Goal: Transaction & Acquisition: Purchase product/service

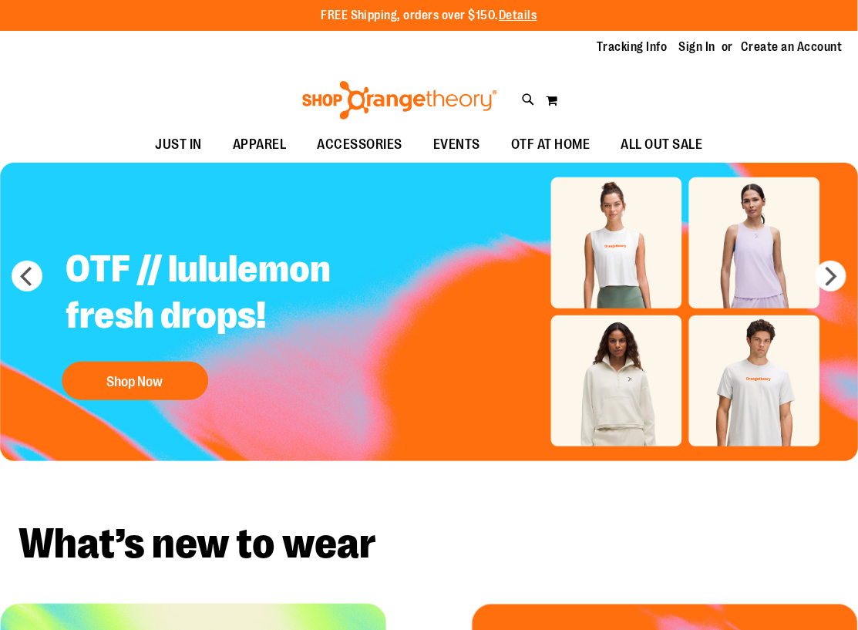
click at [692, 44] on link "Sign In" at bounding box center [697, 47] width 37 height 17
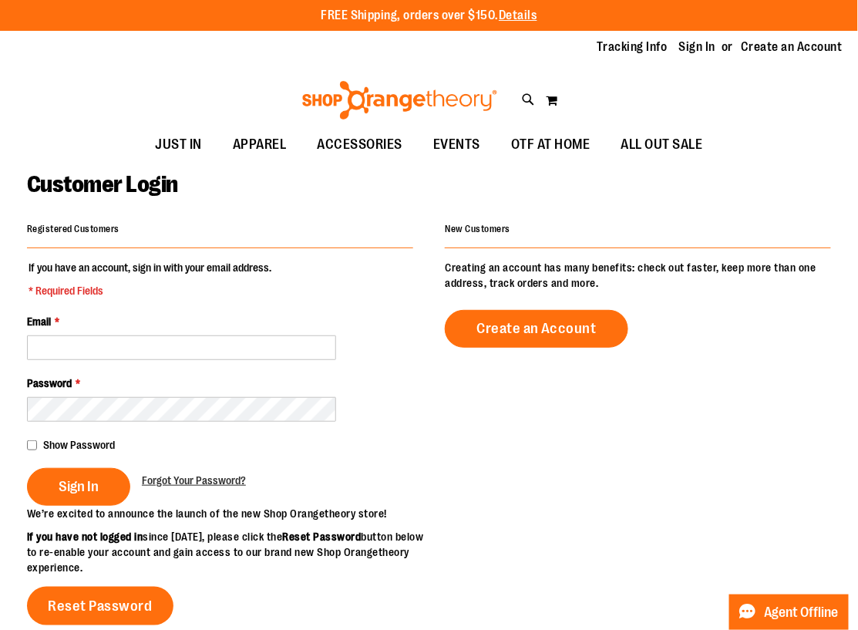
click at [136, 331] on div "Email *" at bounding box center [220, 337] width 386 height 46
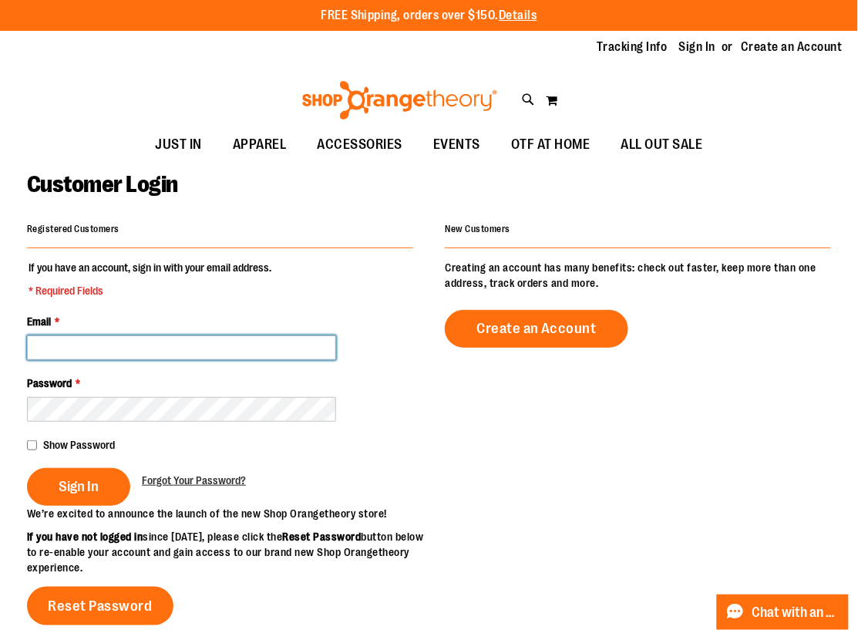
click at [144, 344] on input "Email *" at bounding box center [181, 347] width 309 height 25
type input "**********"
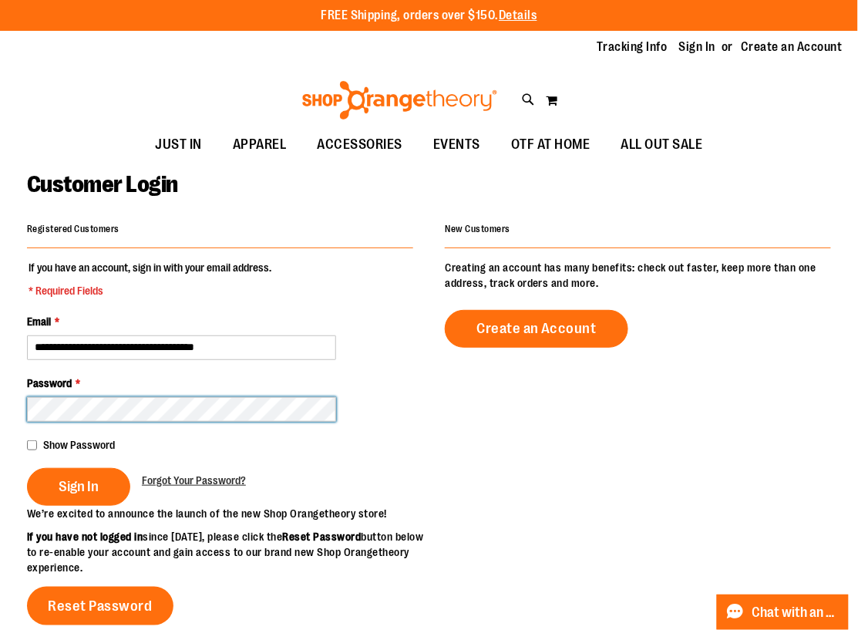
click at [27, 468] on button "Sign In" at bounding box center [78, 487] width 103 height 38
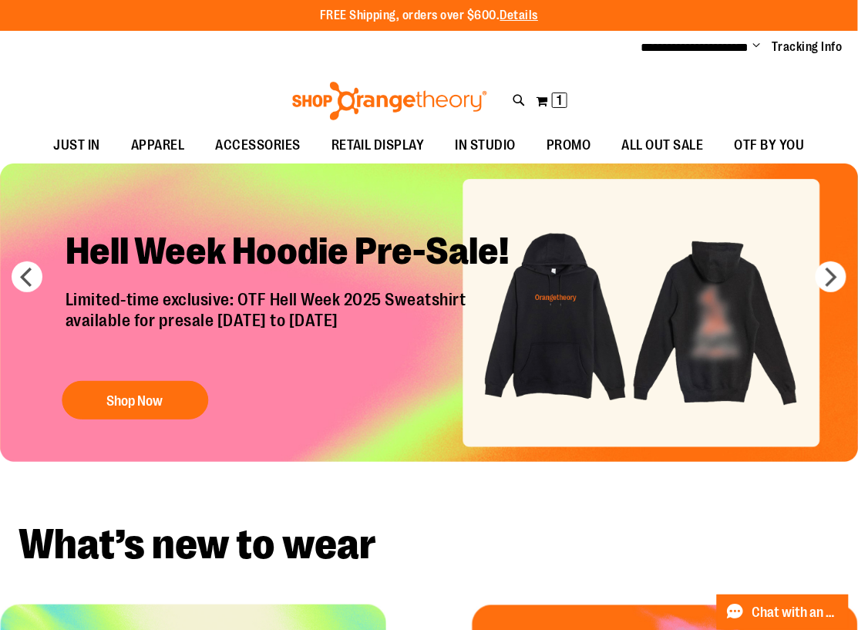
click at [763, 288] on img "Slide 1 of 7" at bounding box center [429, 312] width 859 height 298
click at [112, 391] on button "Shop Now" at bounding box center [135, 400] width 146 height 39
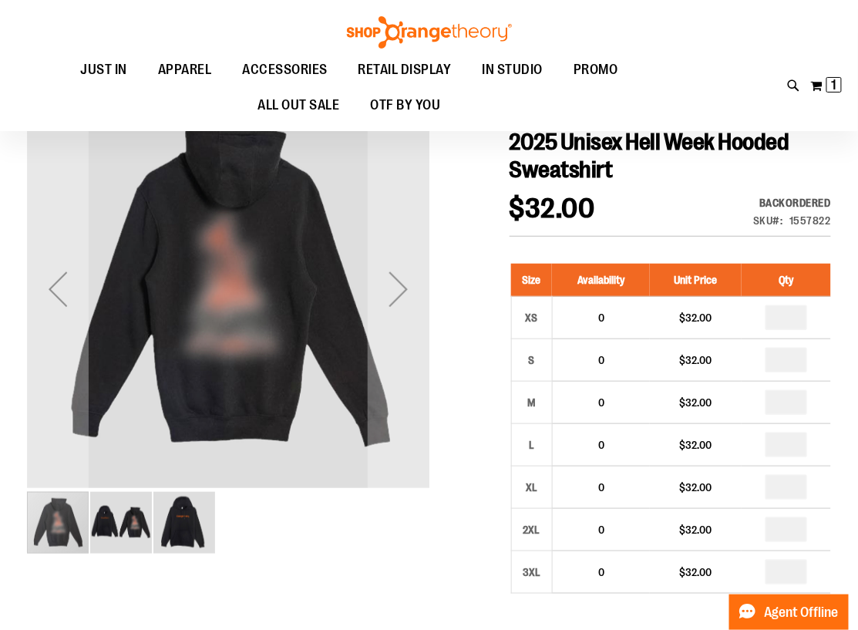
scroll to position [134, 0]
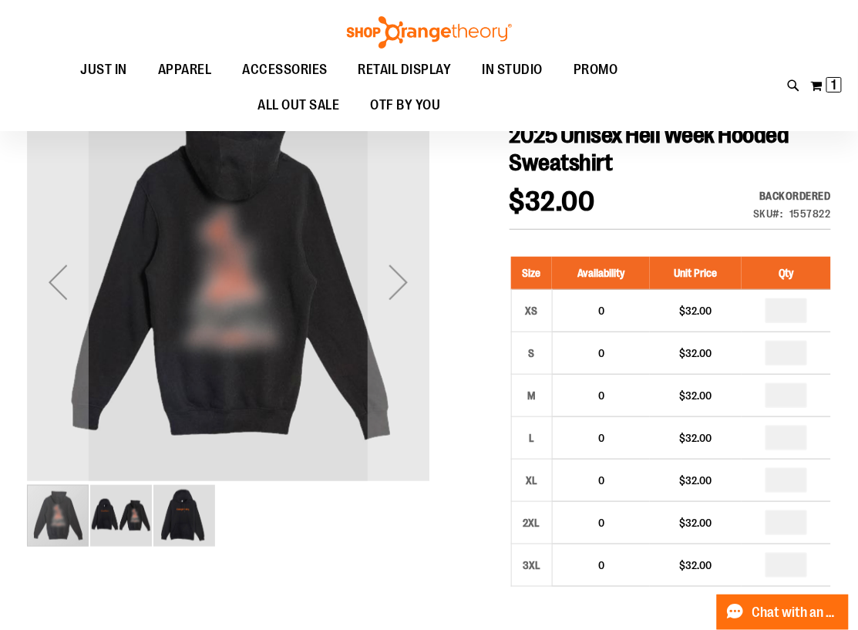
click at [132, 536] on img "image 2 of 3" at bounding box center [121, 516] width 62 height 62
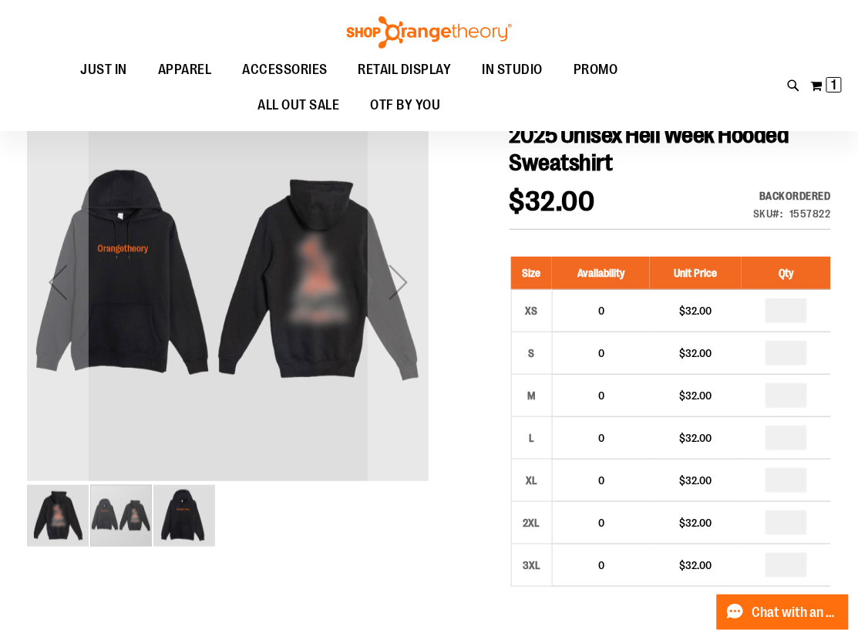
click at [195, 520] on img "image 3 of 3" at bounding box center [184, 516] width 62 height 62
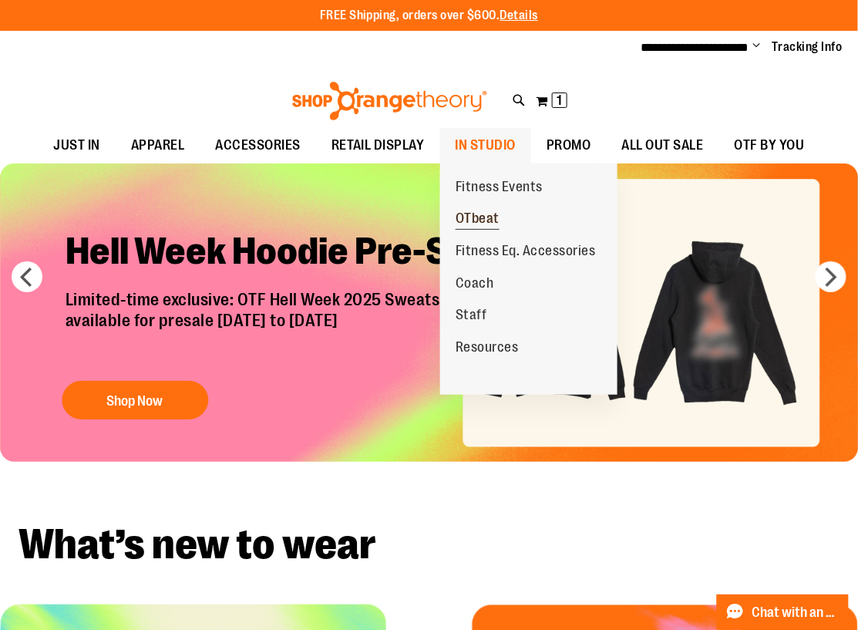
click at [483, 220] on span "OTbeat" at bounding box center [478, 219] width 44 height 19
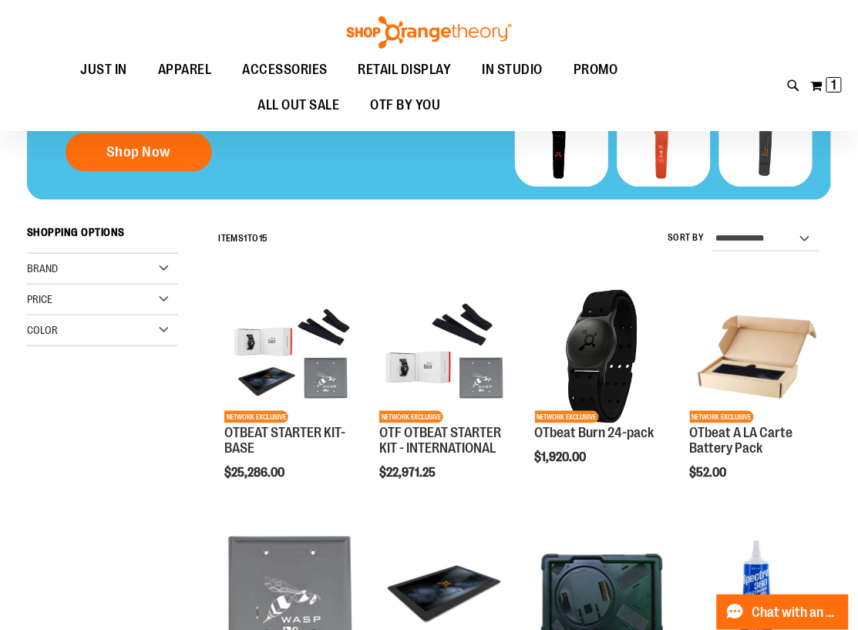
scroll to position [259, 0]
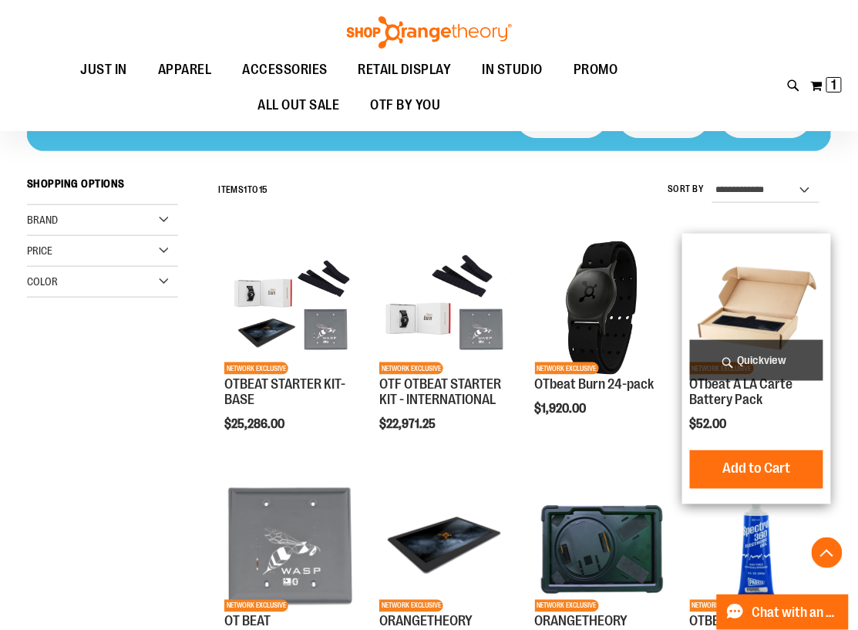
click at [711, 298] on img "product" at bounding box center [756, 307] width 133 height 133
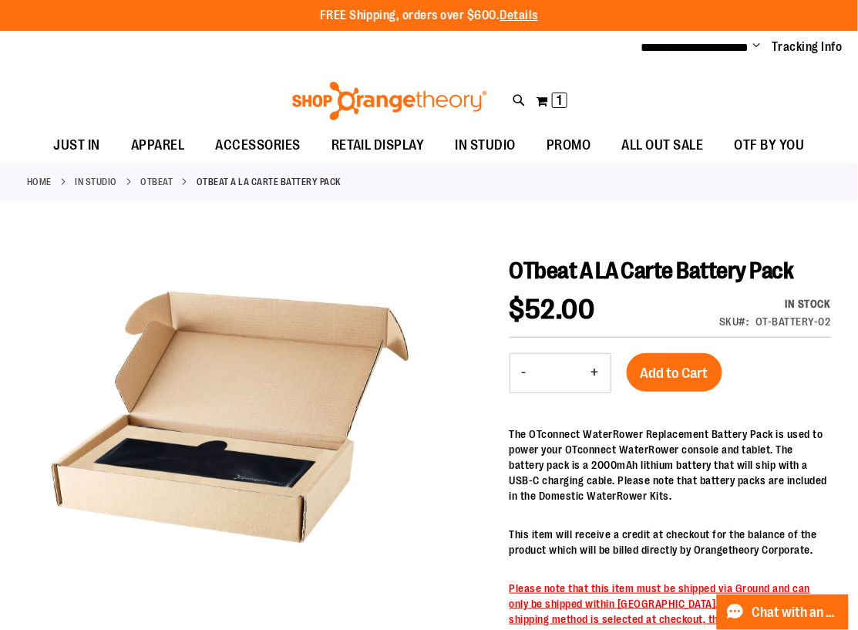
click at [601, 376] on button "+" at bounding box center [595, 373] width 31 height 39
type input "*"
click at [678, 367] on span "Add to Cart" at bounding box center [675, 373] width 68 height 17
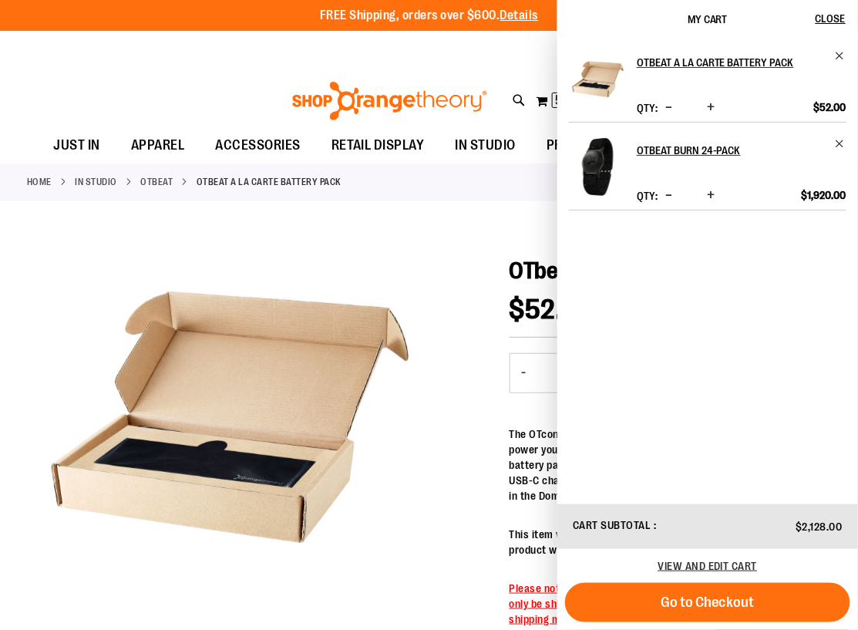
click at [713, 194] on span "Increase product quantity" at bounding box center [711, 194] width 8 height 15
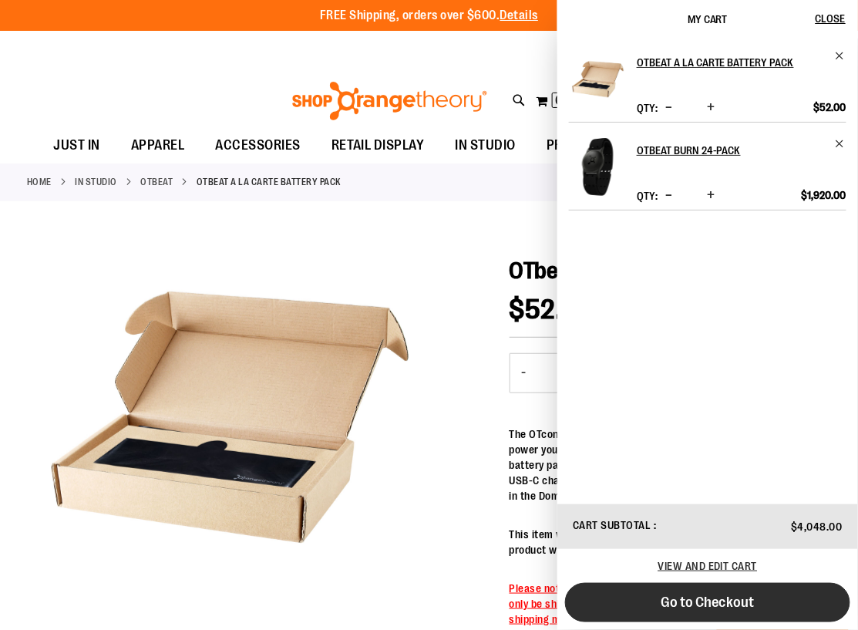
click at [745, 603] on span "Go to Checkout" at bounding box center [708, 602] width 94 height 17
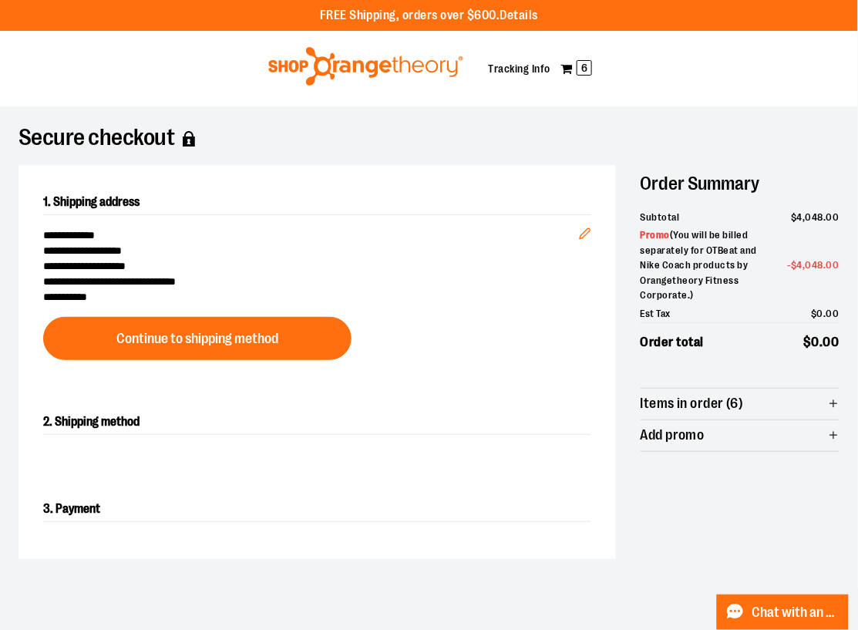
click at [712, 629] on div at bounding box center [429, 630] width 858 height 0
click at [570, 629] on div at bounding box center [429, 630] width 858 height 0
click at [825, 400] on span "Items in order (6)" at bounding box center [740, 404] width 199 height 31
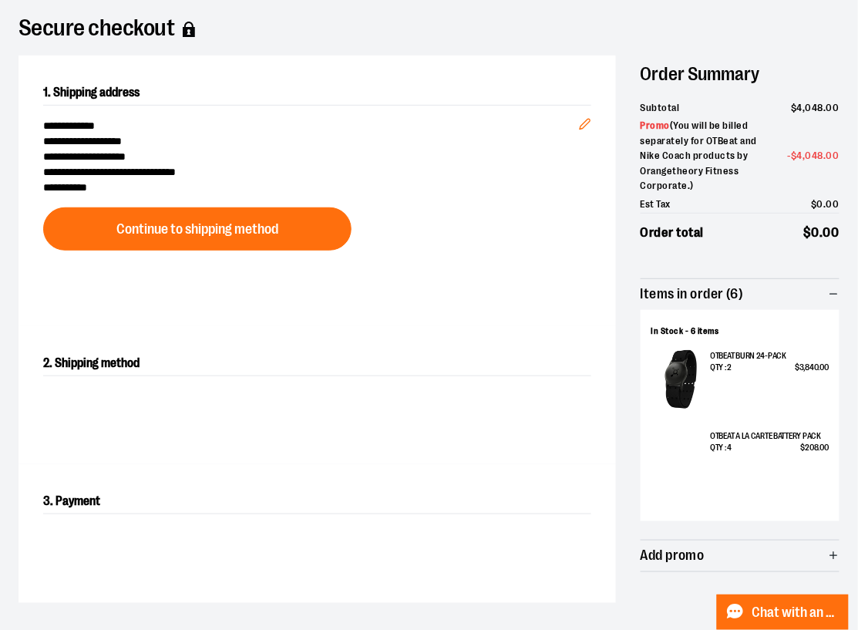
scroll to position [154, 0]
